Goal: Navigation & Orientation: Locate item on page

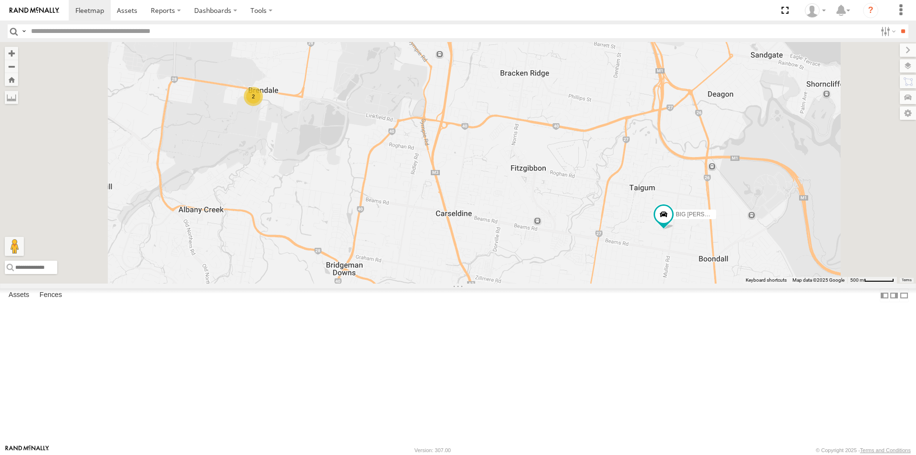
click at [0, 0] on div "All Assets" at bounding box center [0, 0] width 0 height 0
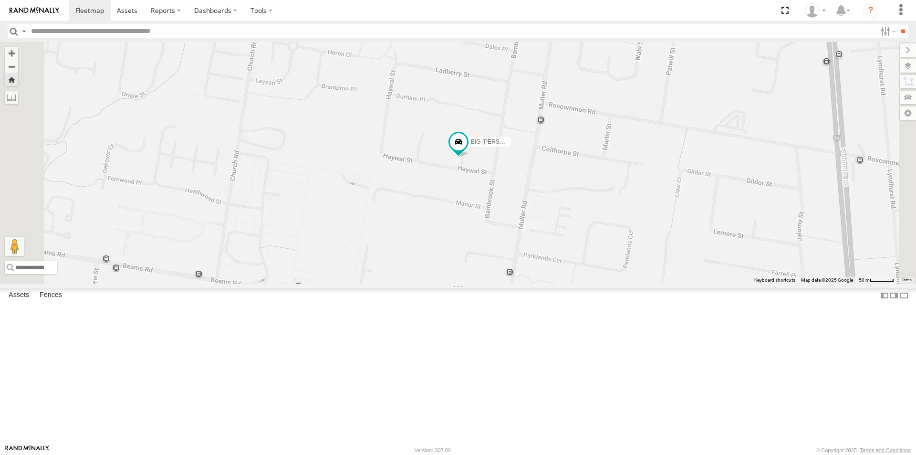
click at [906, 67] on label at bounding box center [908, 65] width 16 height 13
click at [0, 0] on span "Basemaps" at bounding box center [0, 0] width 0 height 0
click at [0, 0] on span "Satellite + Roadmap" at bounding box center [0, 0] width 0 height 0
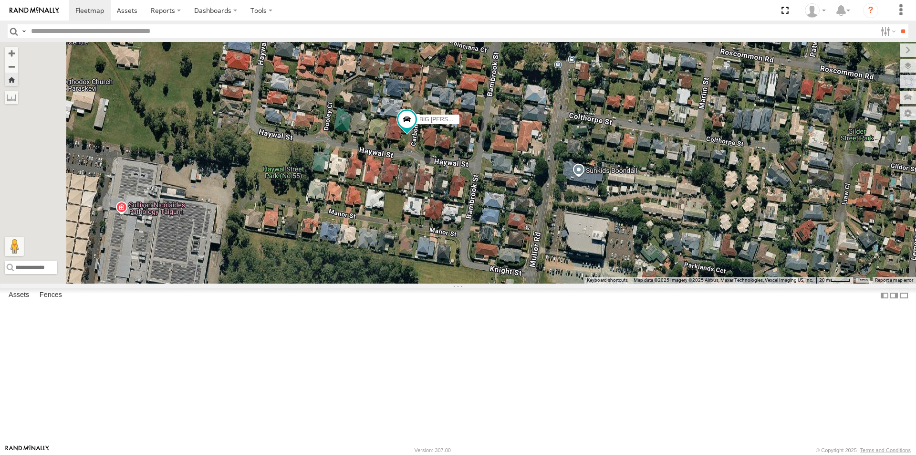
drag, startPoint x: 653, startPoint y: 251, endPoint x: 723, endPoint y: 243, distance: 70.5
click at [723, 243] on div "BIG [PERSON_NAME] (BIG Truck)" at bounding box center [458, 162] width 916 height 241
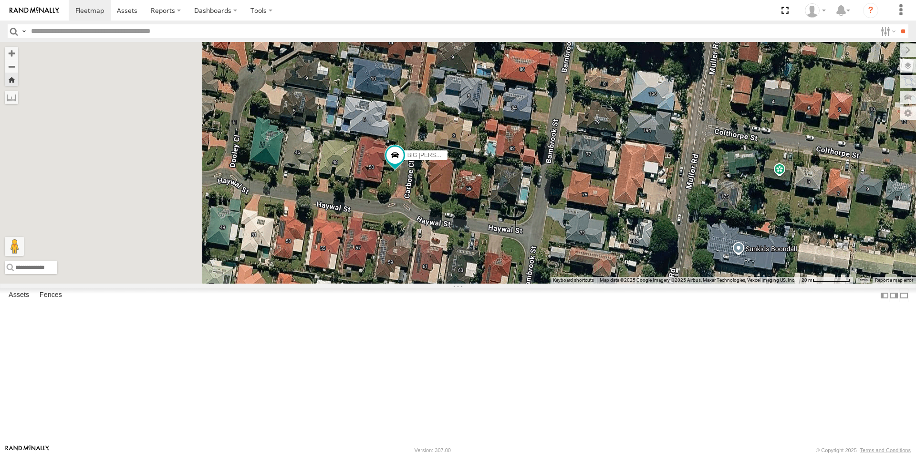
drag, startPoint x: 573, startPoint y: 237, endPoint x: 758, endPoint y: 285, distance: 190.7
click at [758, 283] on div "BIG [PERSON_NAME] (BIG Truck)" at bounding box center [458, 162] width 916 height 241
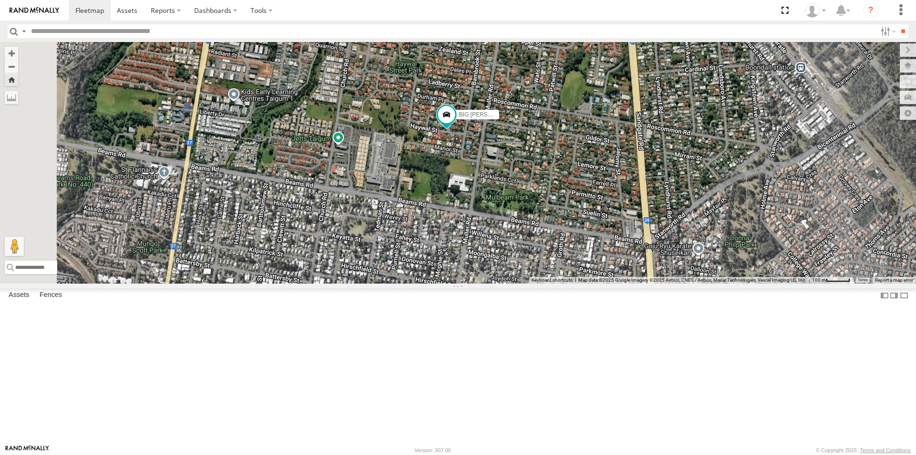
drag, startPoint x: 538, startPoint y: 231, endPoint x: 671, endPoint y: 344, distance: 174.7
click at [670, 283] on div "BIG [PERSON_NAME] (BIG Truck)" at bounding box center [458, 162] width 916 height 241
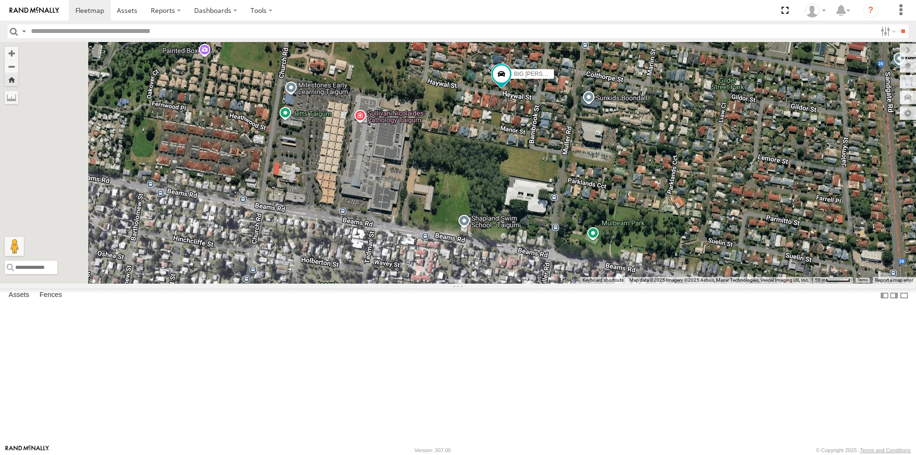
drag, startPoint x: 608, startPoint y: 324, endPoint x: 735, endPoint y: 374, distance: 136.3
click at [734, 283] on div "BIG [PERSON_NAME] (BIG Truck)" at bounding box center [458, 162] width 916 height 241
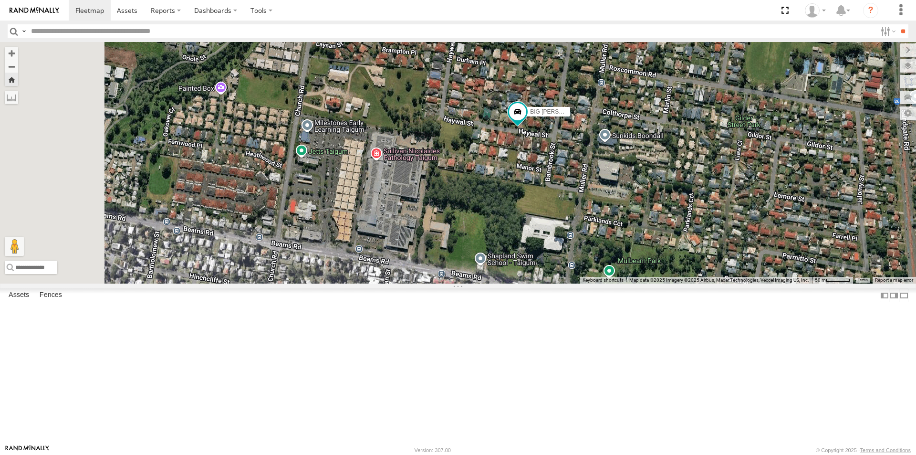
drag, startPoint x: 689, startPoint y: 321, endPoint x: 678, endPoint y: 382, distance: 62.0
click at [681, 283] on div "BIG [PERSON_NAME] (BIG Truck)" at bounding box center [458, 162] width 916 height 241
